Goal: Transaction & Acquisition: Book appointment/travel/reservation

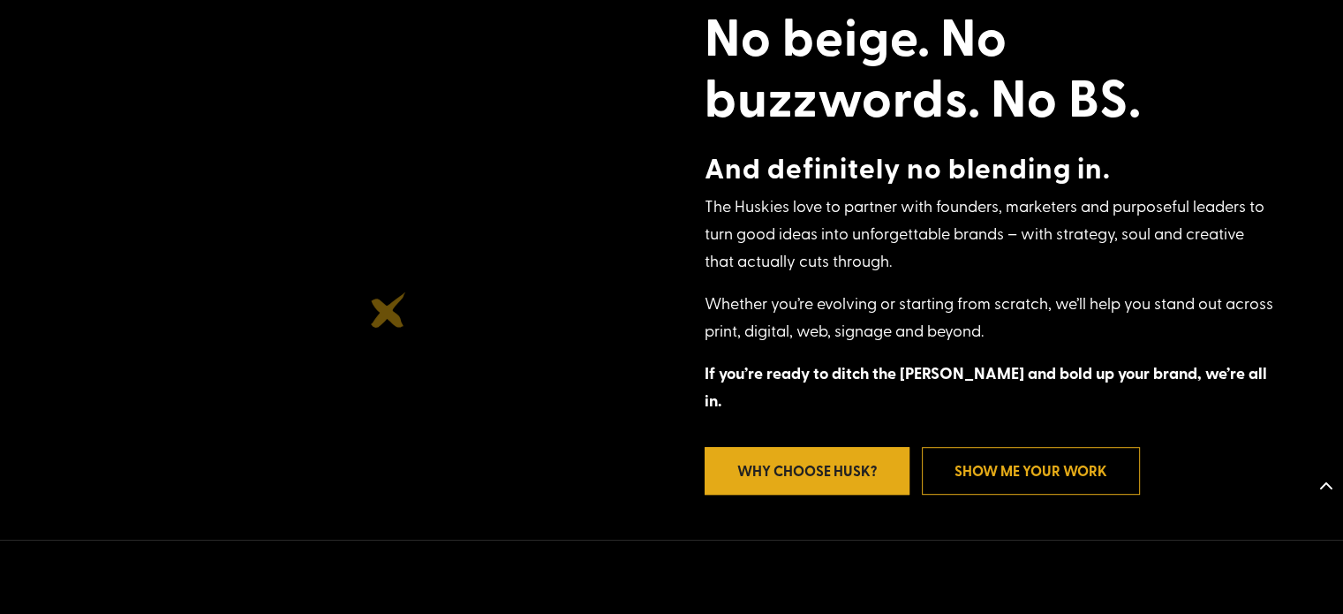
scroll to position [853, 0]
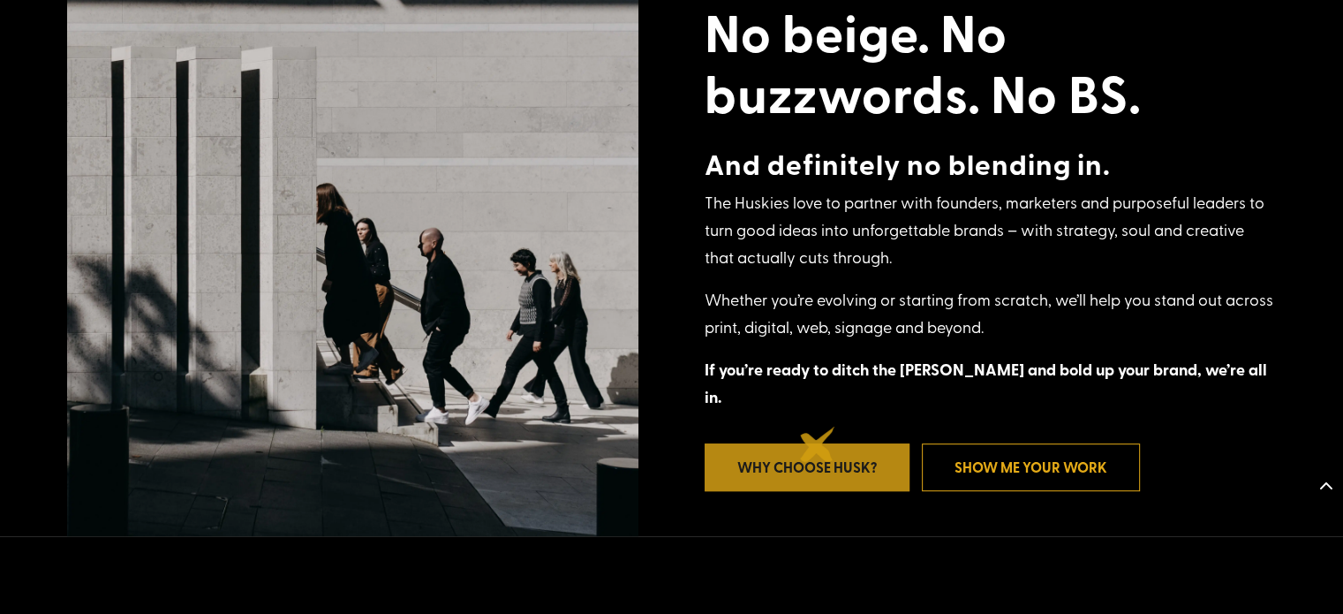
click at [818, 444] on link "Why Choose Husk?" at bounding box center [806, 466] width 205 height 47
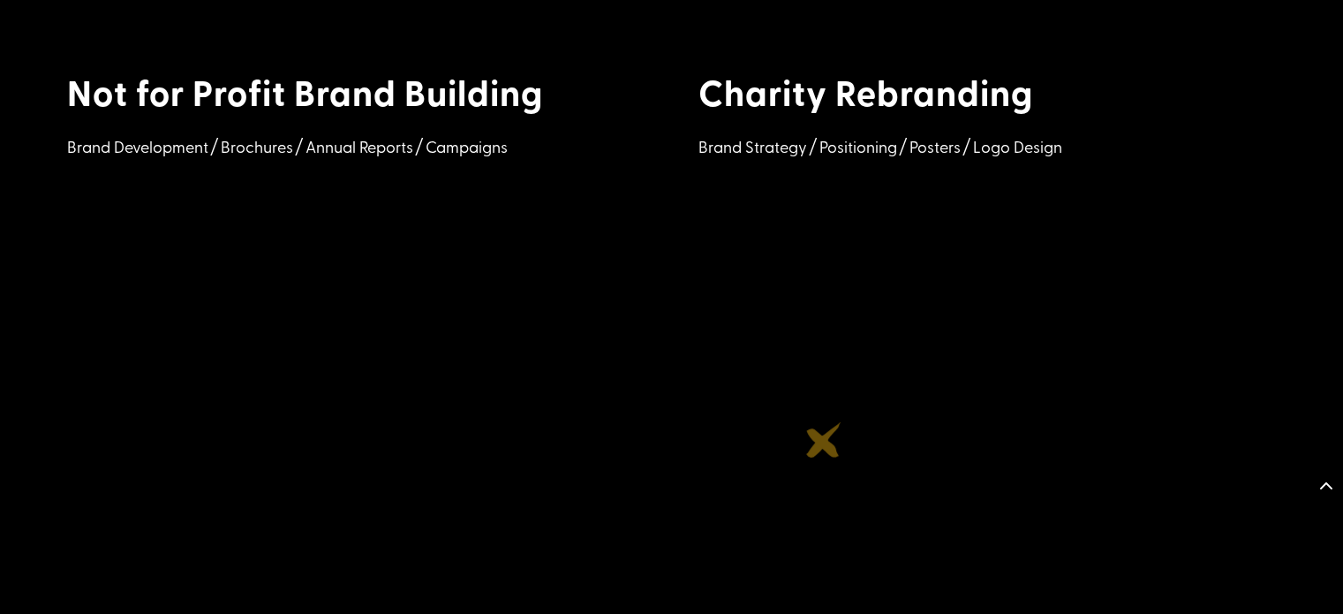
scroll to position [2497, 0]
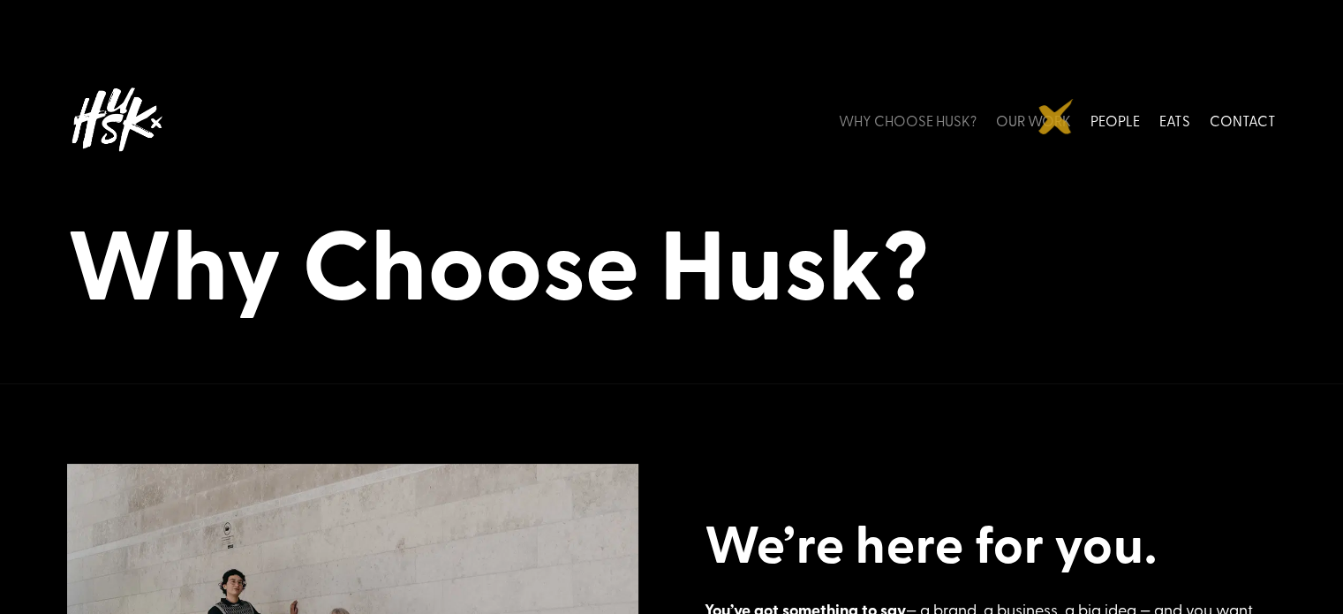
click at [1056, 117] on link "OUR WORK" at bounding box center [1033, 119] width 75 height 79
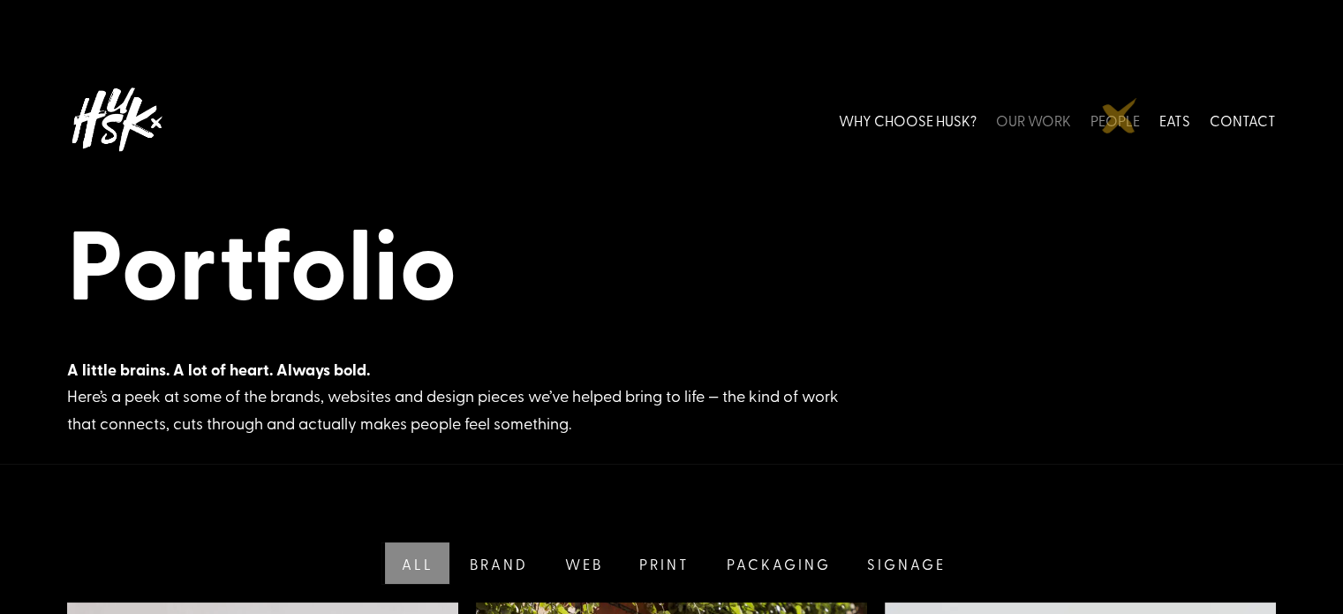
click at [1119, 116] on link "PEOPLE" at bounding box center [1114, 119] width 49 height 79
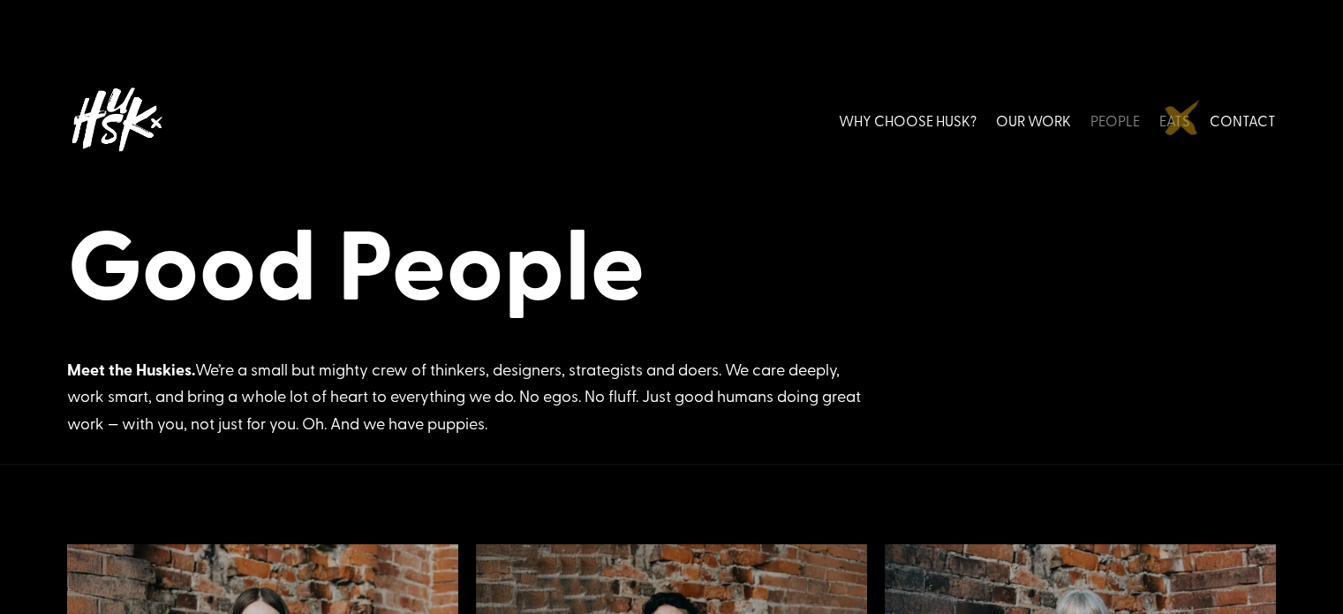
click at [1182, 117] on link "EATS" at bounding box center [1174, 119] width 31 height 79
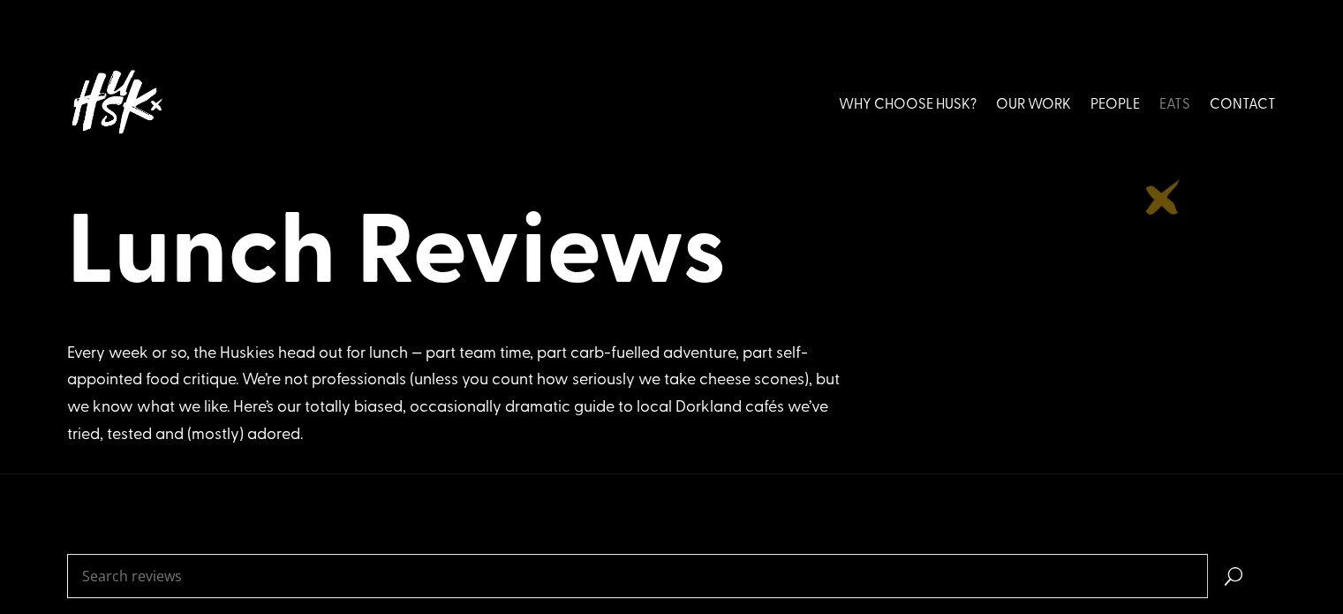
scroll to position [18, 0]
click at [1233, 101] on link "CONTACT" at bounding box center [1242, 102] width 66 height 79
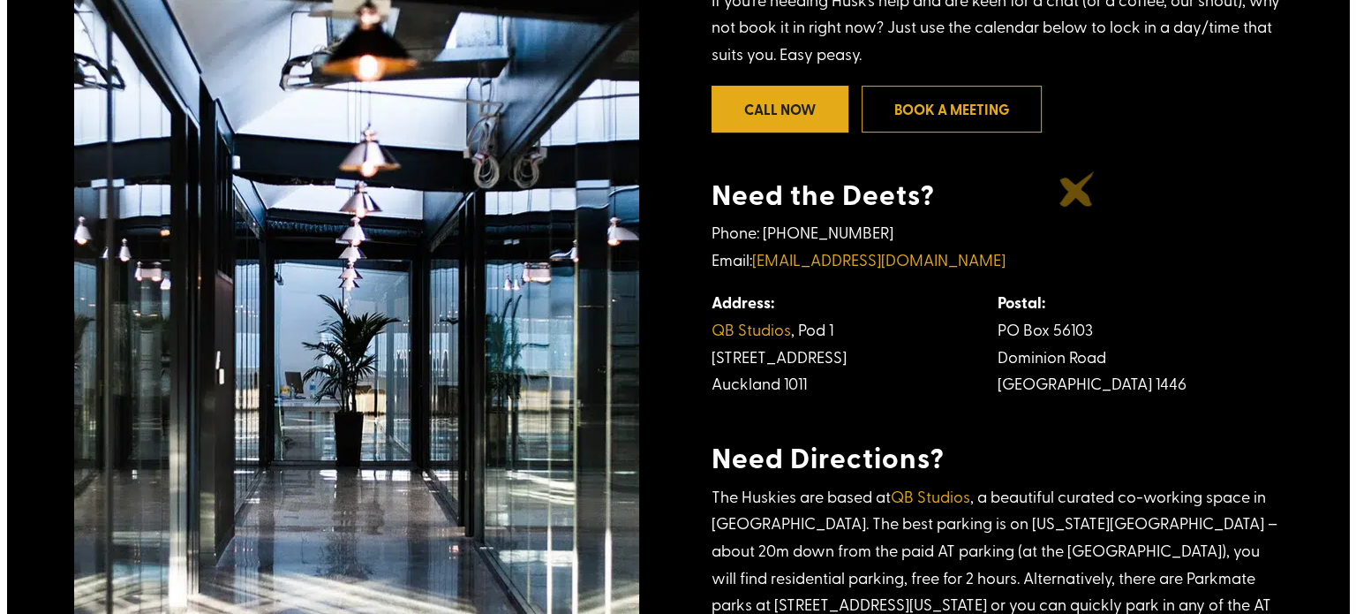
scroll to position [580, 0]
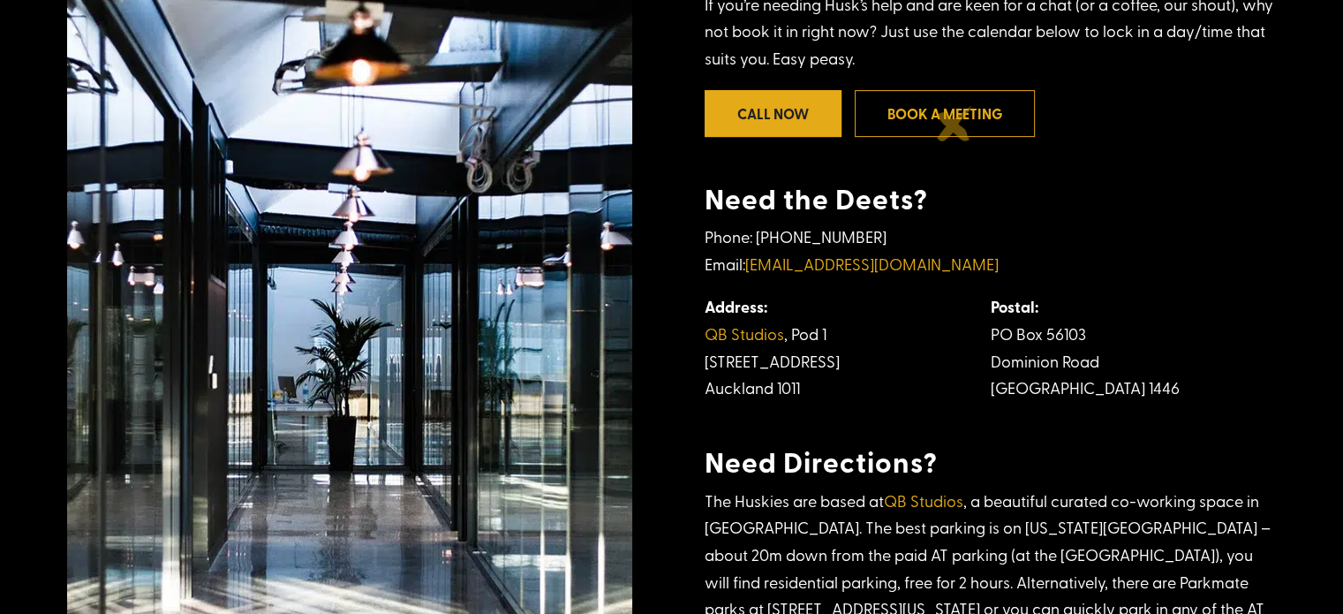
click at [954, 124] on link "Book a meeting" at bounding box center [945, 113] width 180 height 47
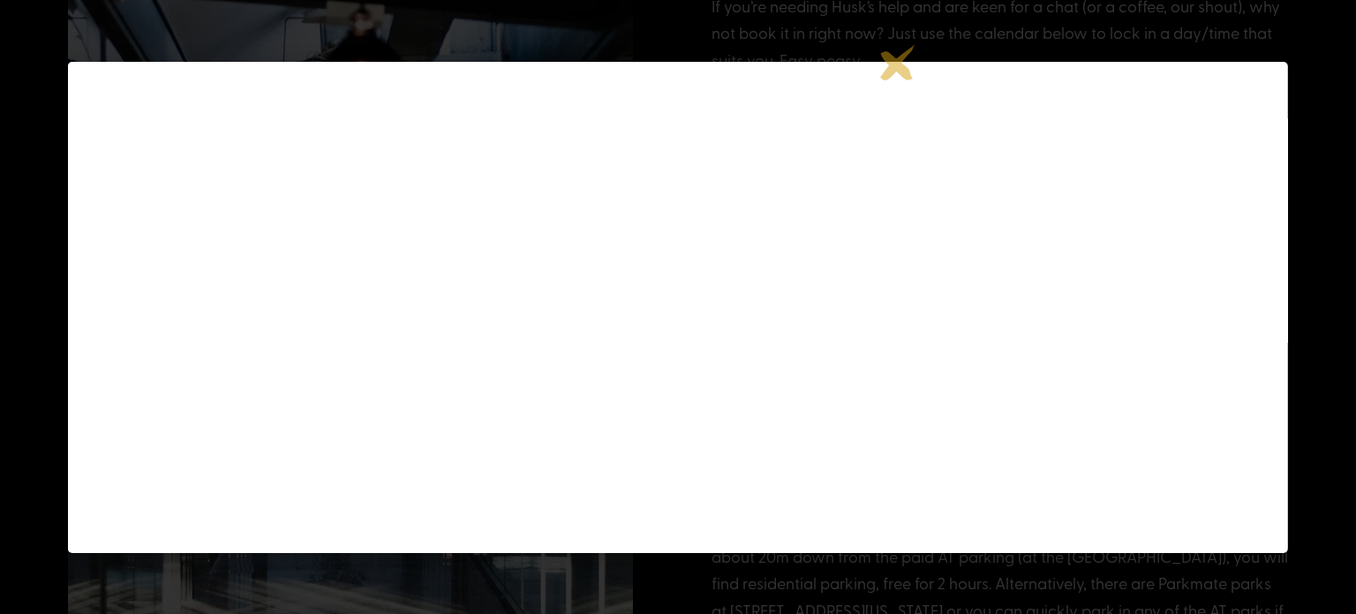
scroll to position [177, 0]
drag, startPoint x: 136, startPoint y: 112, endPoint x: 145, endPoint y: 117, distance: 9.9
click at [145, 117] on div "×" at bounding box center [678, 307] width 1220 height 491
click at [1313, 328] on div at bounding box center [678, 307] width 1356 height 614
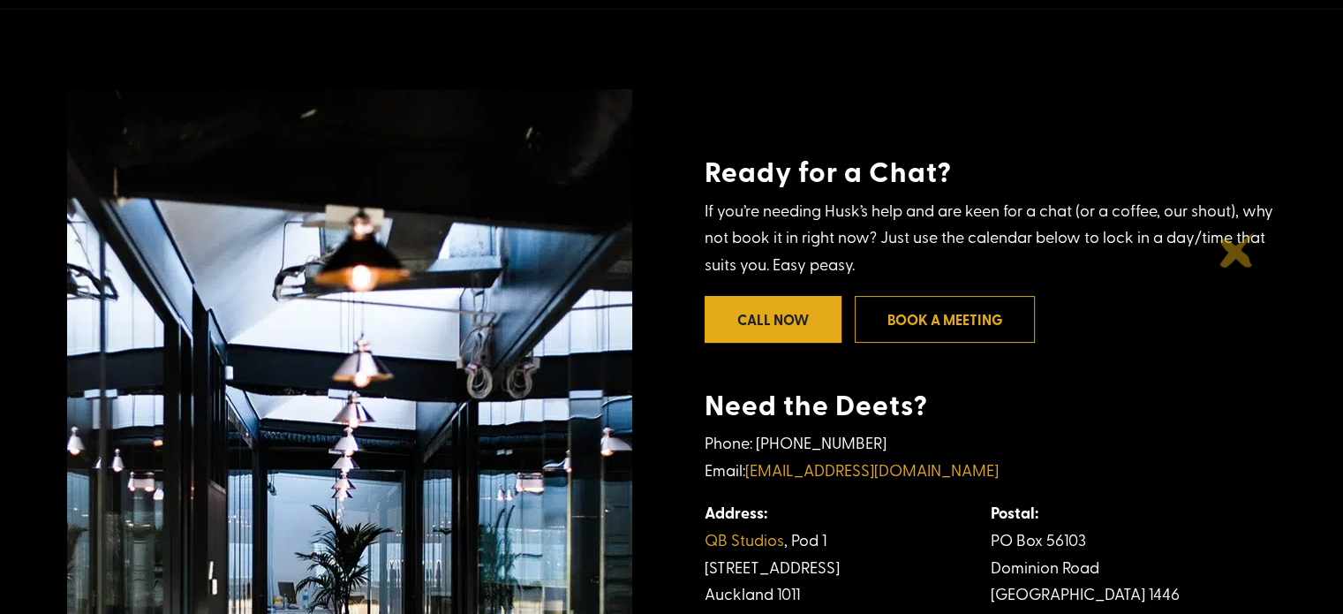
scroll to position [372, 0]
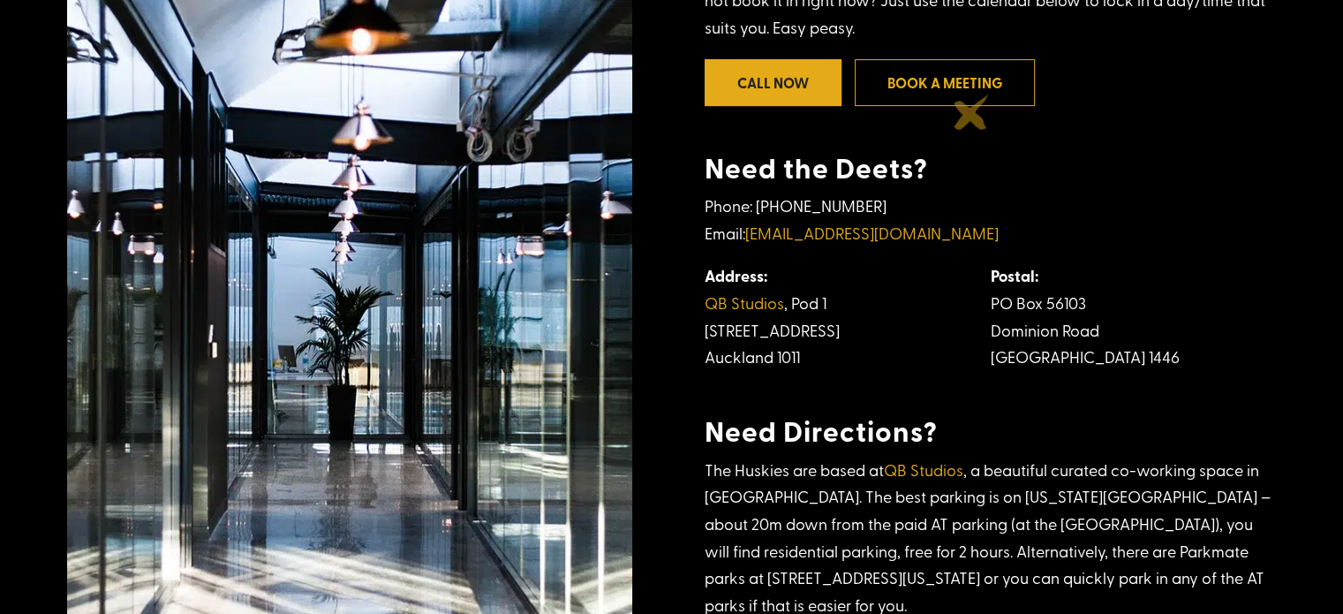
click at [946, 85] on link "Book a meeting" at bounding box center [945, 82] width 180 height 47
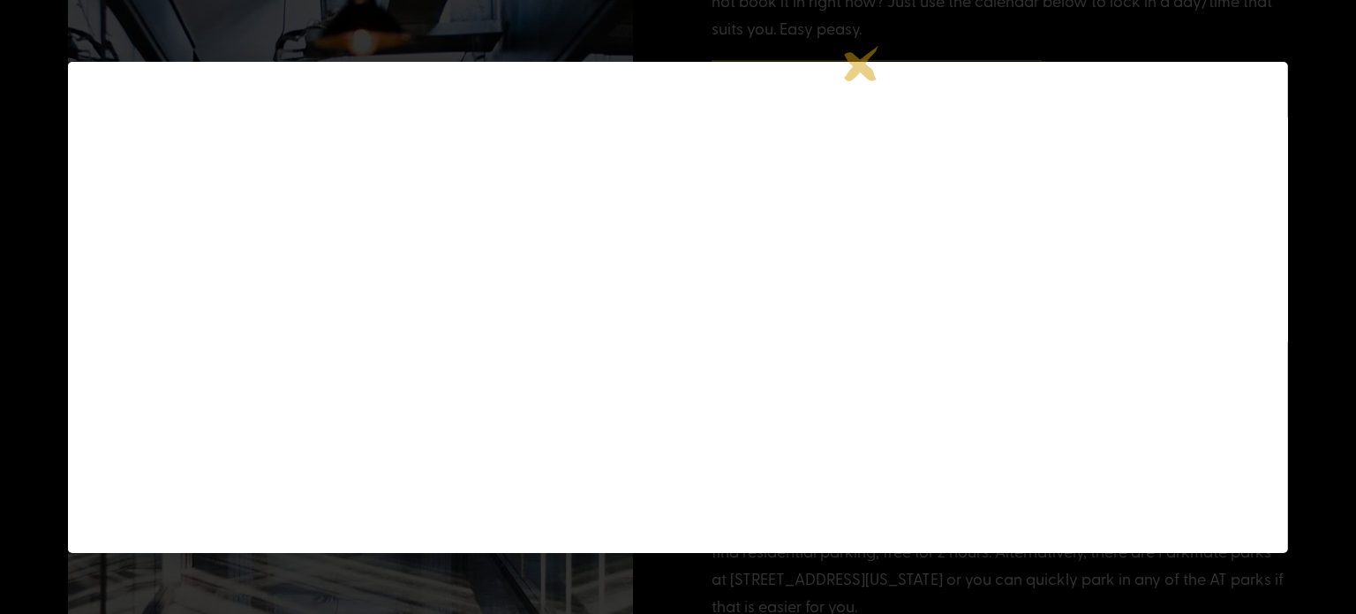
scroll to position [177, 0]
click at [1342, 66] on div at bounding box center [678, 307] width 1356 height 614
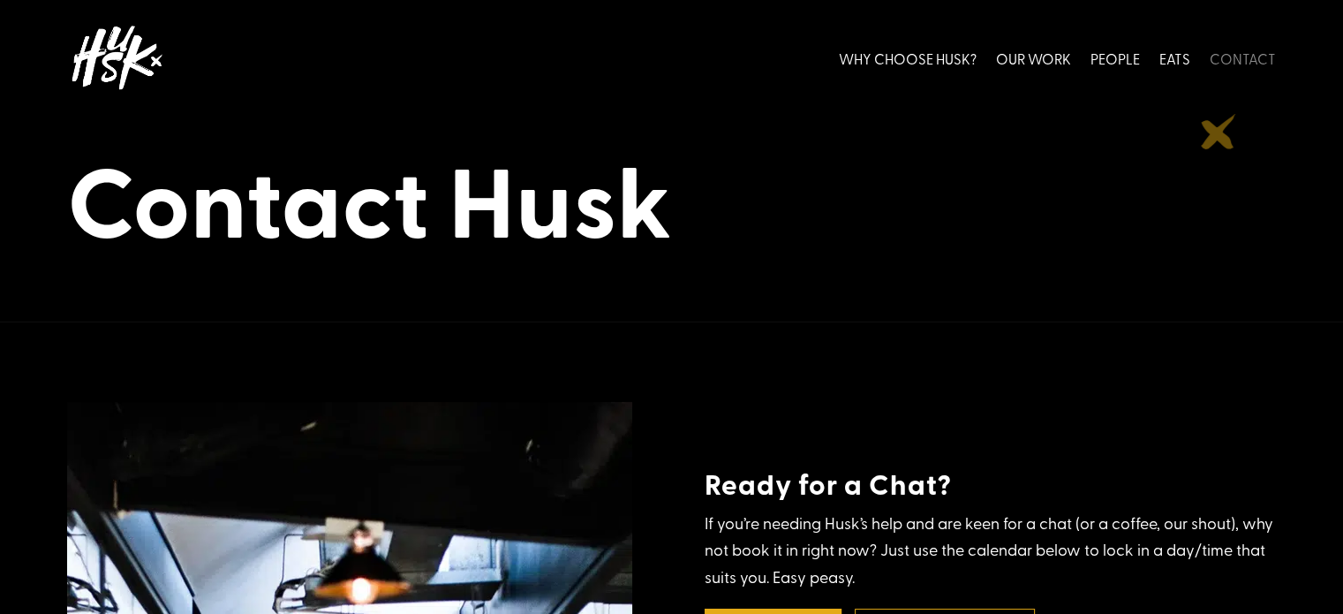
scroll to position [0, 0]
